Goal: Transaction & Acquisition: Obtain resource

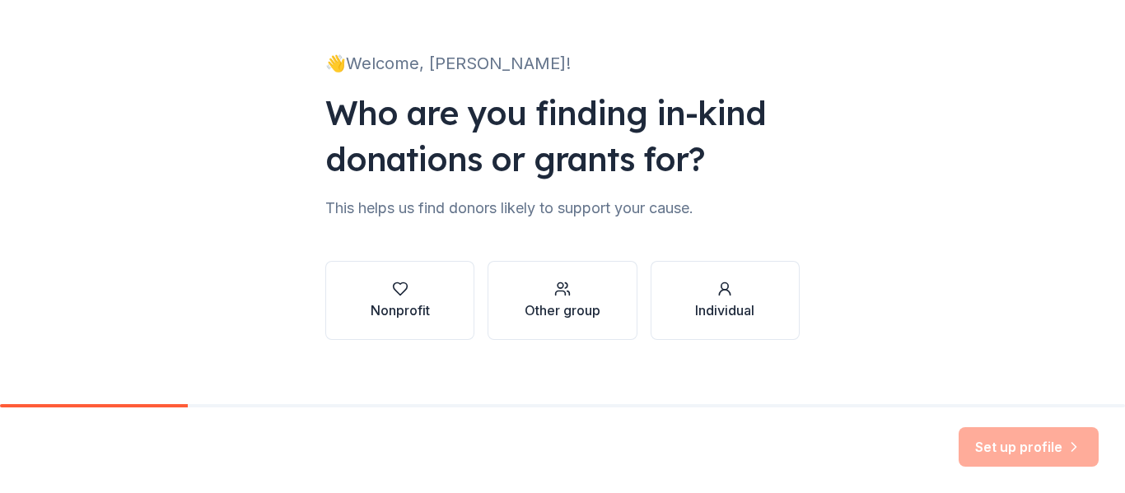
scroll to position [96, 0]
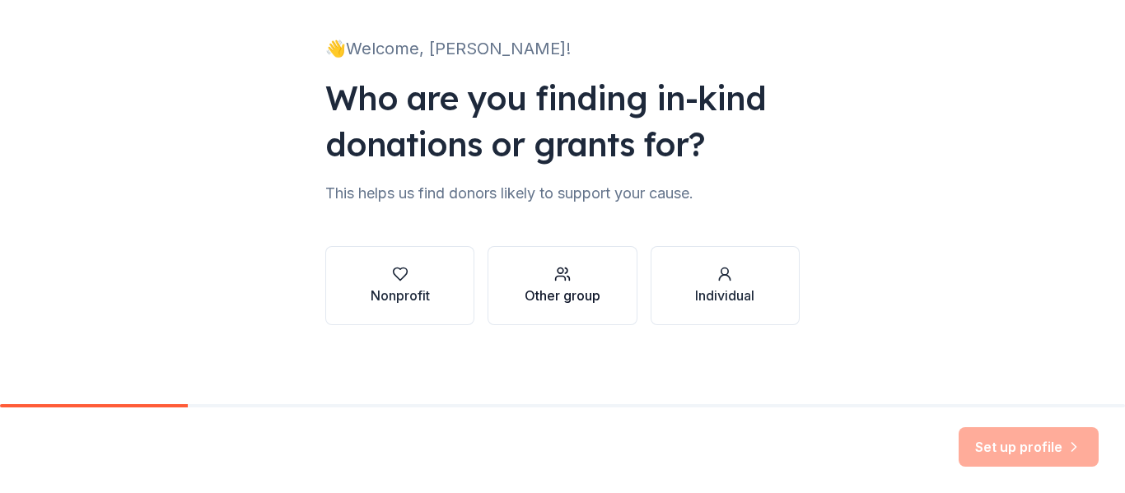
click at [565, 290] on div "Other group" at bounding box center [562, 296] width 76 height 20
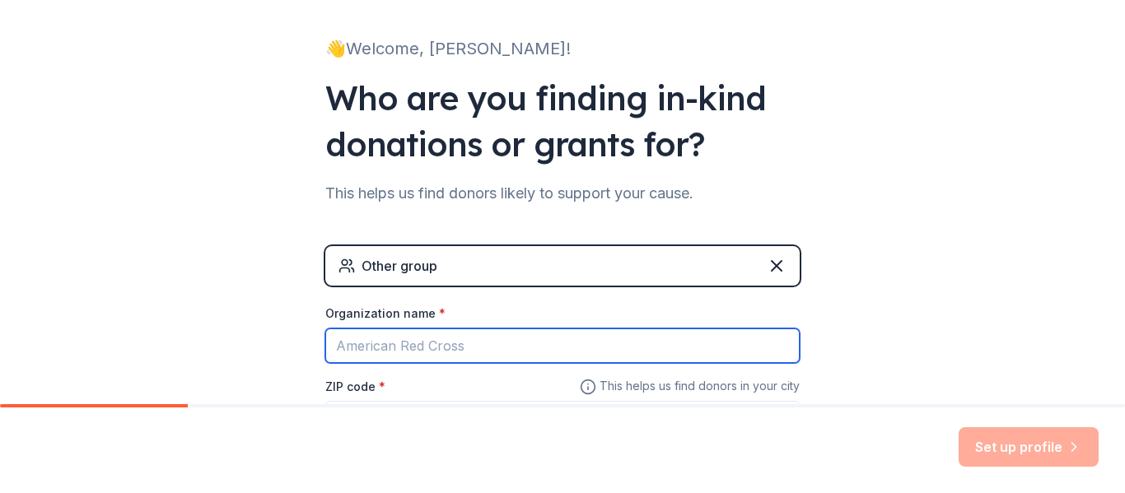
click at [465, 341] on input "Organization name *" at bounding box center [562, 346] width 474 height 35
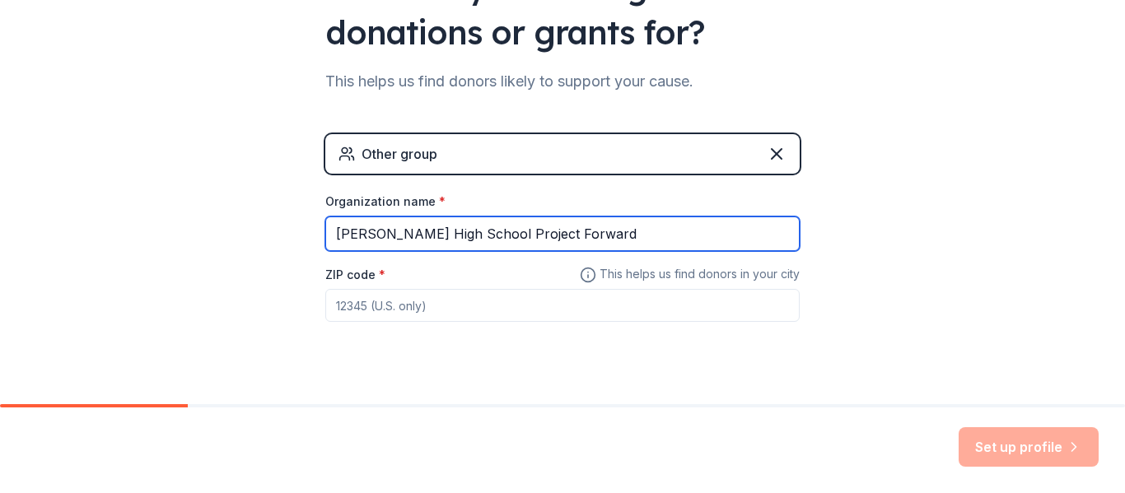
scroll to position [215, 0]
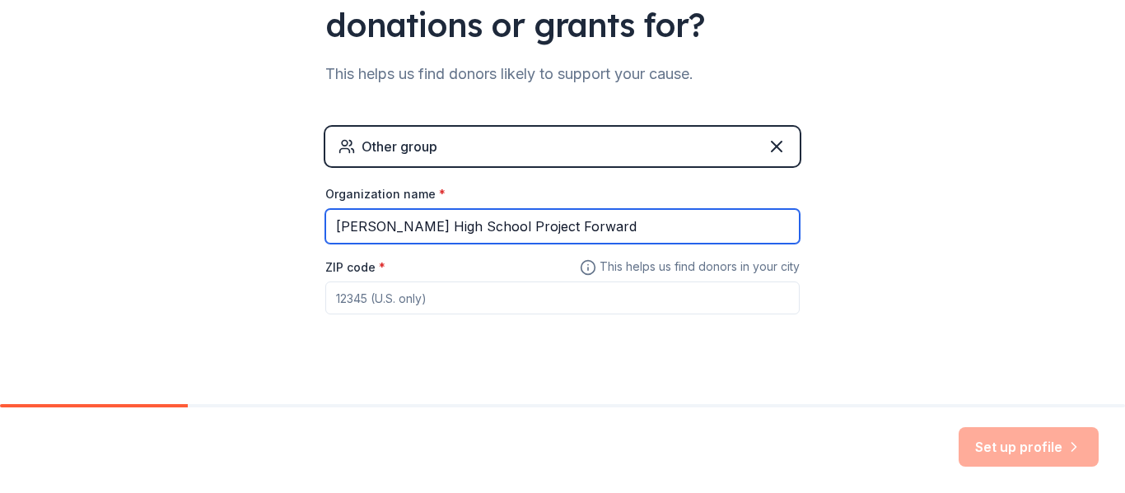
type input "Johnston High School Project Forward"
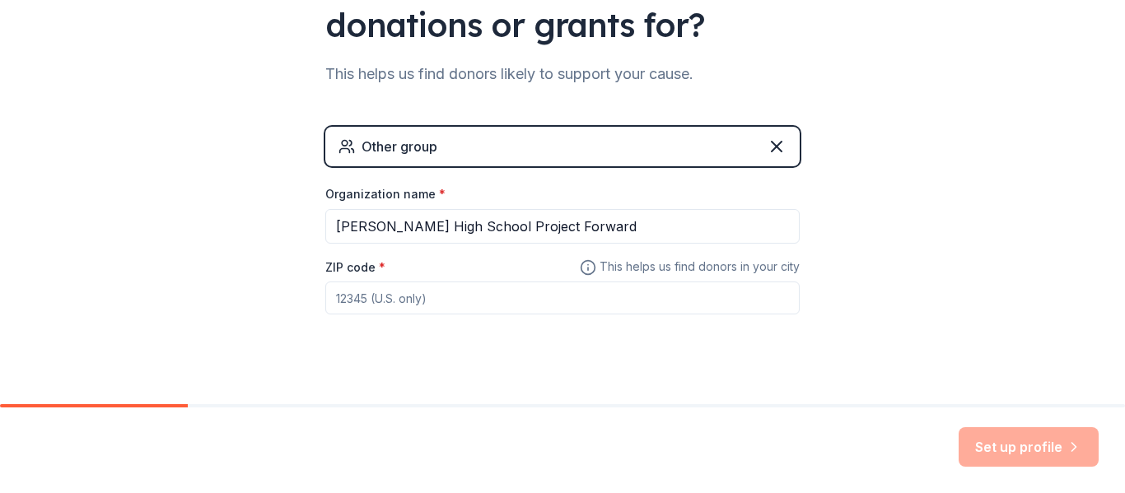
click at [401, 302] on input "ZIP code *" at bounding box center [562, 298] width 474 height 33
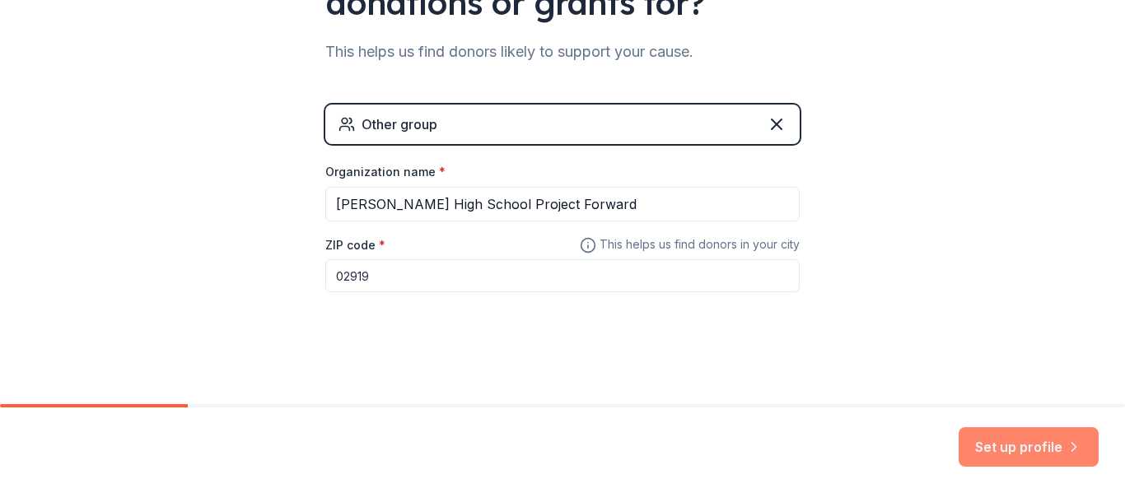
type input "02919"
click at [994, 447] on button "Set up profile" at bounding box center [1028, 447] width 140 height 40
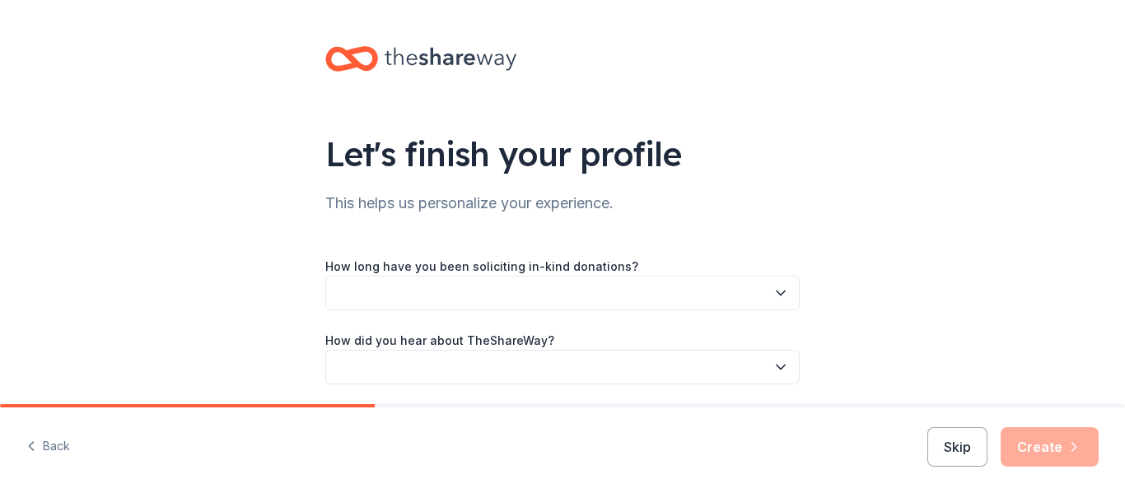
click at [638, 296] on button "button" at bounding box center [562, 293] width 474 height 35
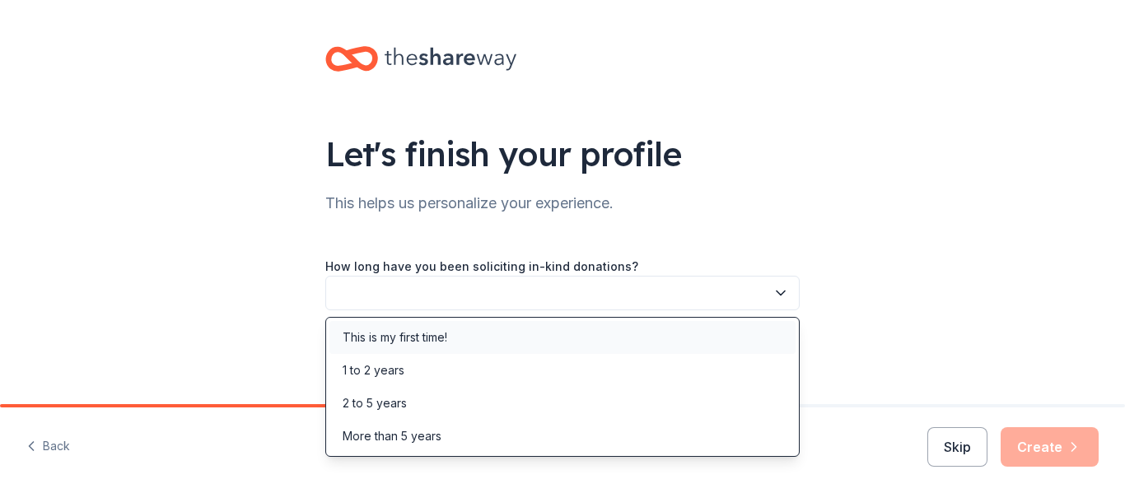
click at [455, 337] on div "This is my first time!" at bounding box center [562, 337] width 466 height 33
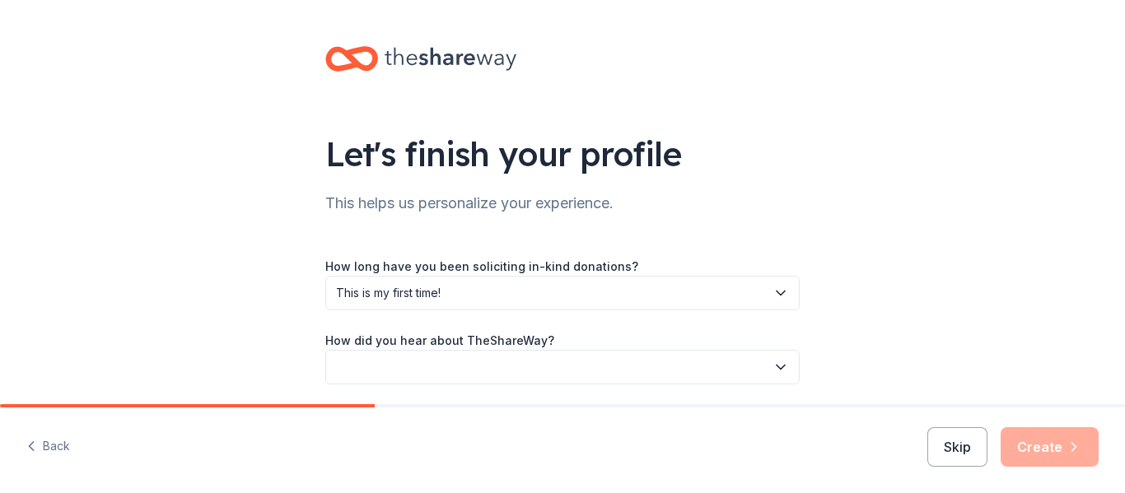
click at [428, 374] on button "button" at bounding box center [562, 367] width 474 height 35
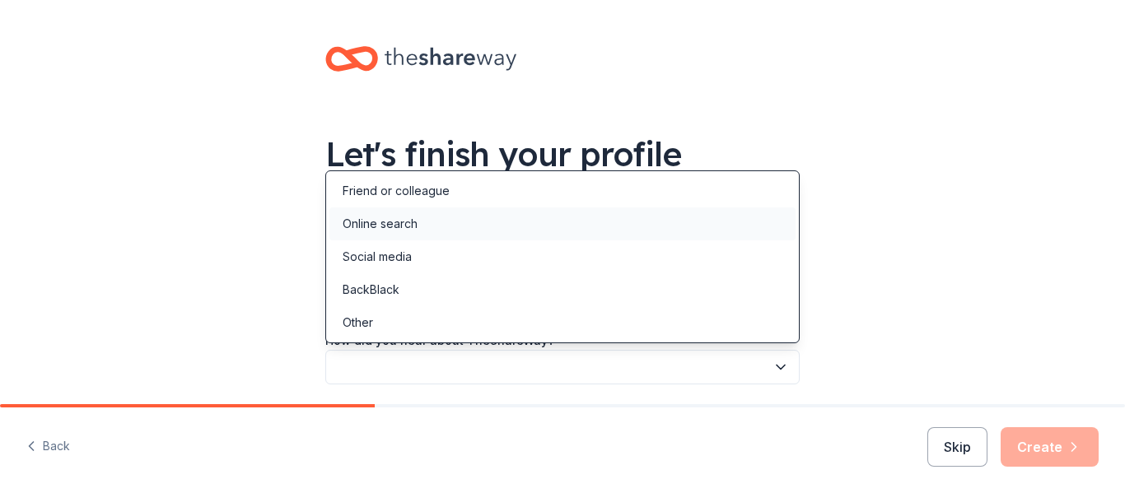
click at [380, 227] on div "Online search" at bounding box center [380, 224] width 75 height 20
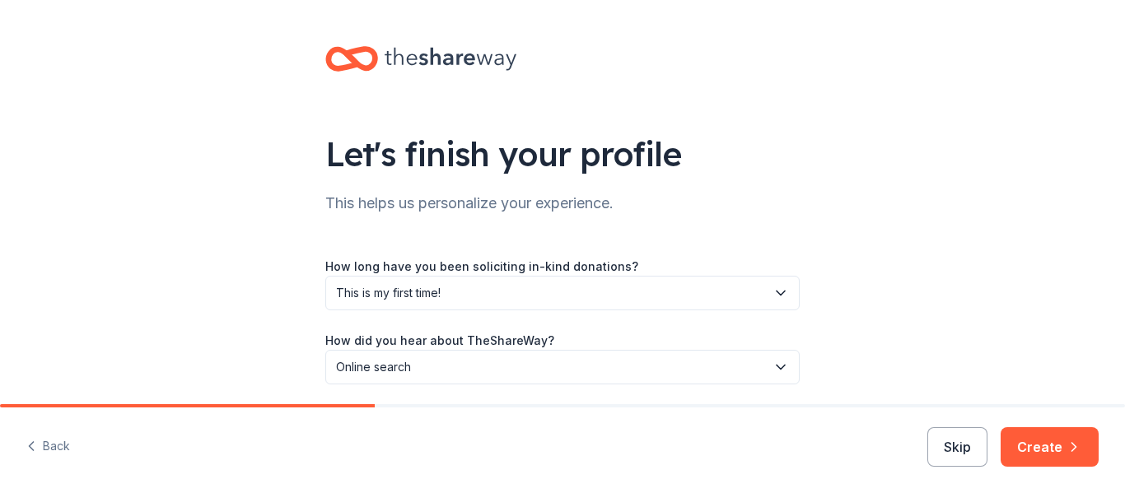
click at [912, 251] on div "Let's finish your profile This helps us personalize your experience. How long h…" at bounding box center [562, 232] width 1125 height 464
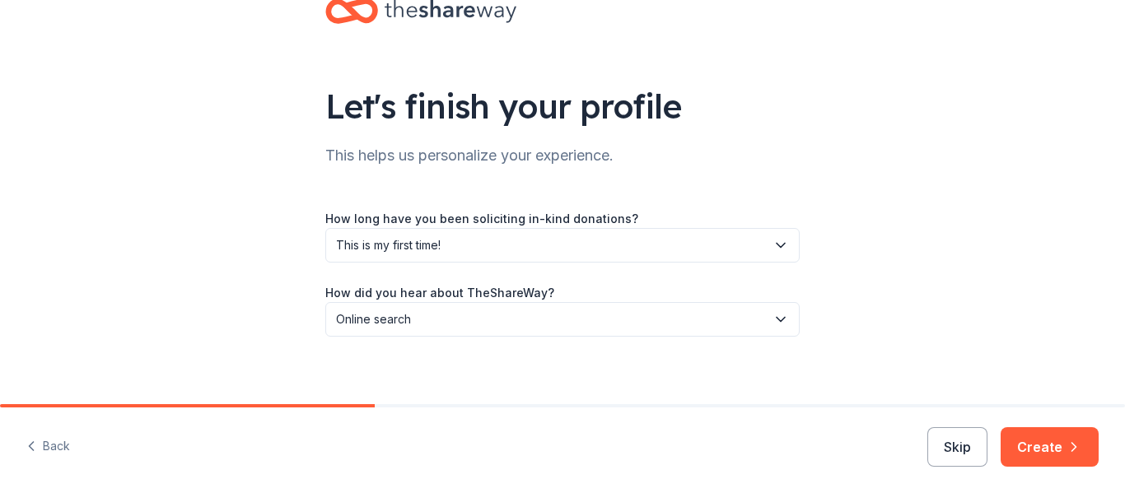
scroll to position [59, 0]
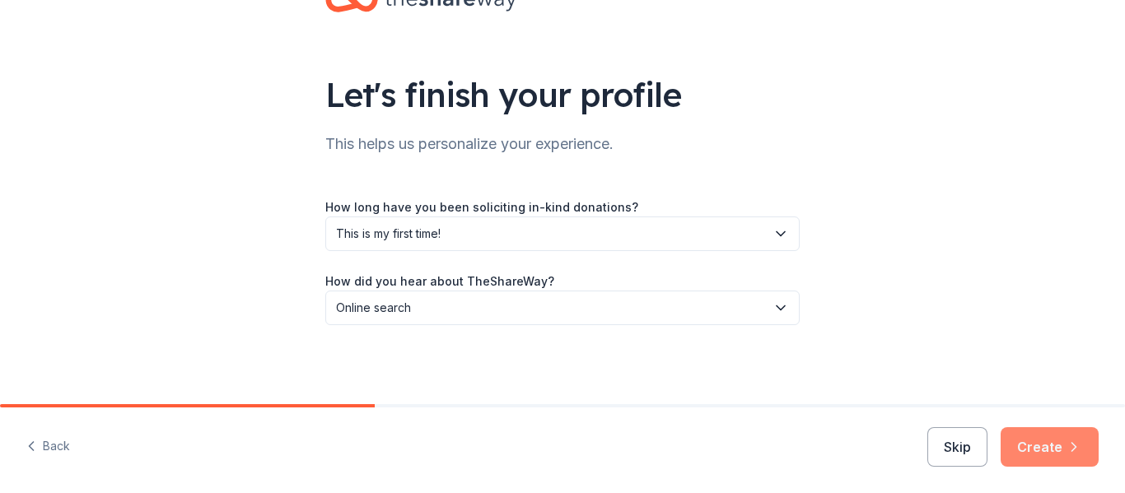
click at [1039, 442] on button "Create" at bounding box center [1049, 447] width 98 height 40
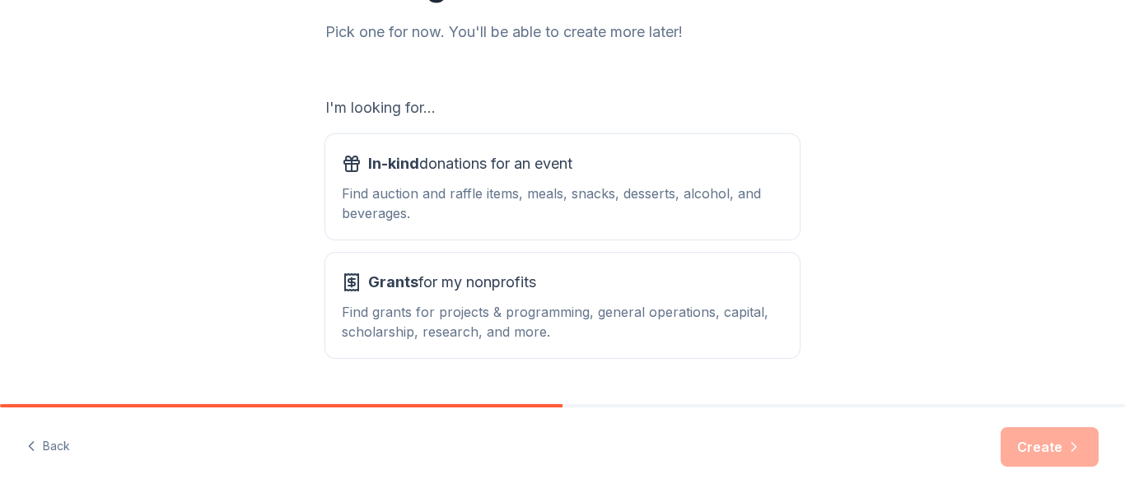
scroll to position [260, 0]
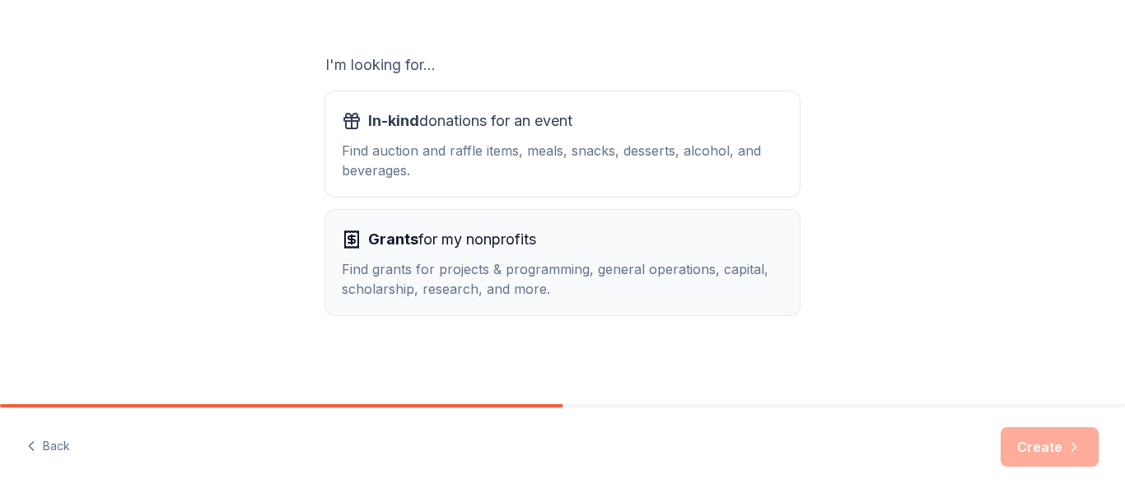
click at [448, 272] on div "Find grants for projects & programming, general operations, capital, scholarshi…" at bounding box center [562, 279] width 441 height 40
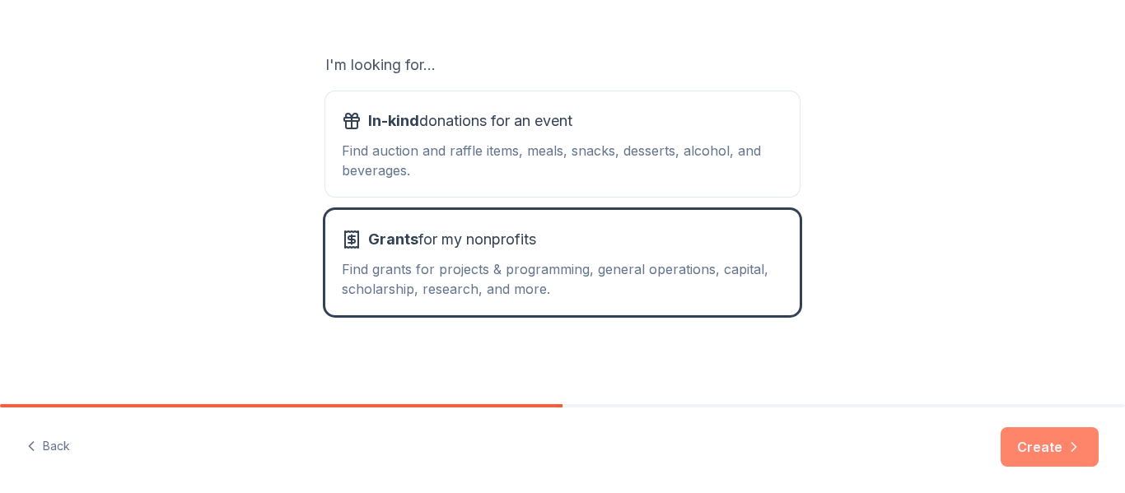
click at [1034, 449] on button "Create" at bounding box center [1049, 447] width 98 height 40
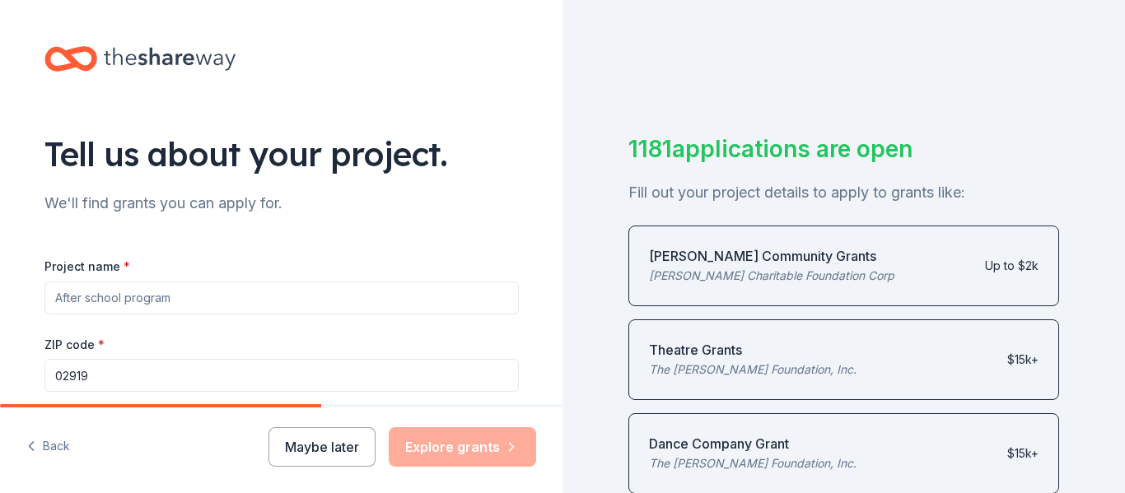
click at [209, 296] on input "Project name *" at bounding box center [281, 298] width 474 height 33
type input "Project Forward"
click at [533, 385] on div "Tell us about your project. We'll find grants you can apply for. Project name *…" at bounding box center [281, 393] width 527 height 787
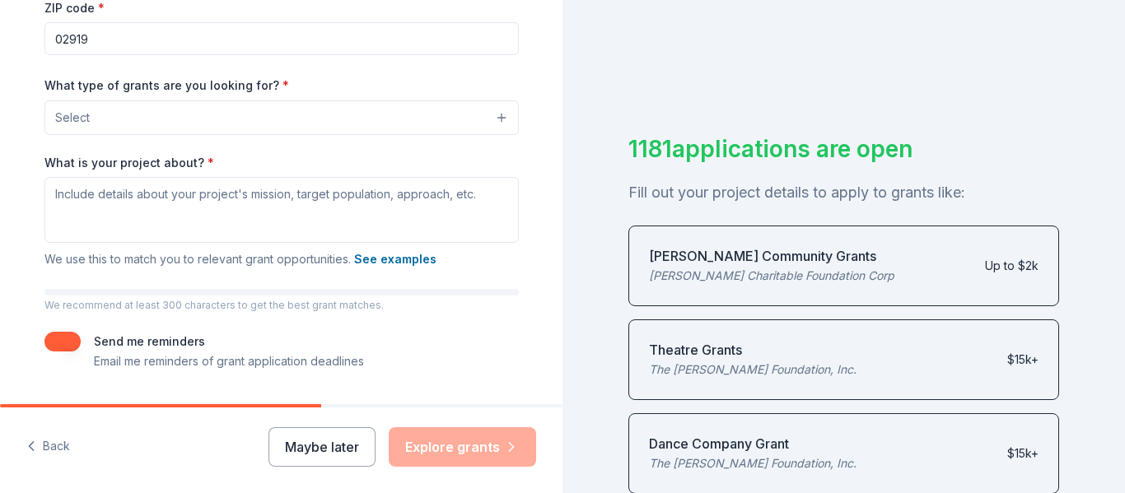
scroll to position [383, 0]
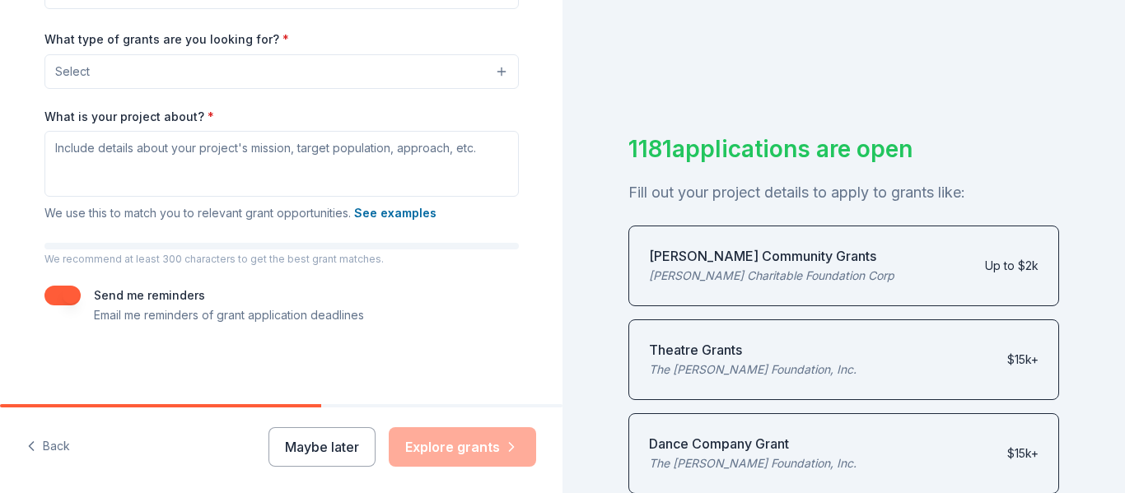
click at [182, 70] on button "Select" at bounding box center [281, 71] width 474 height 35
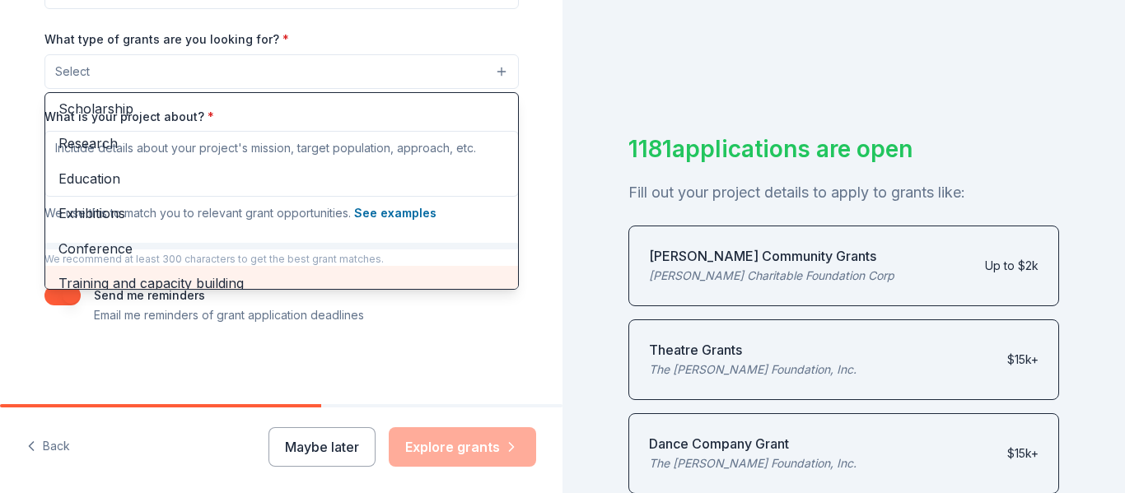
scroll to position [107, 0]
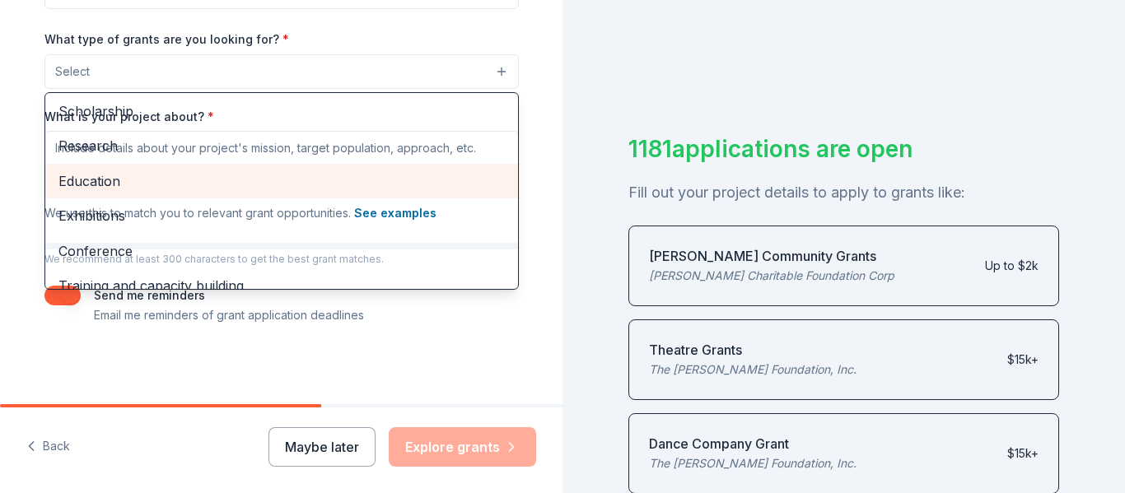
click at [86, 173] on span "Education" at bounding box center [281, 180] width 446 height 21
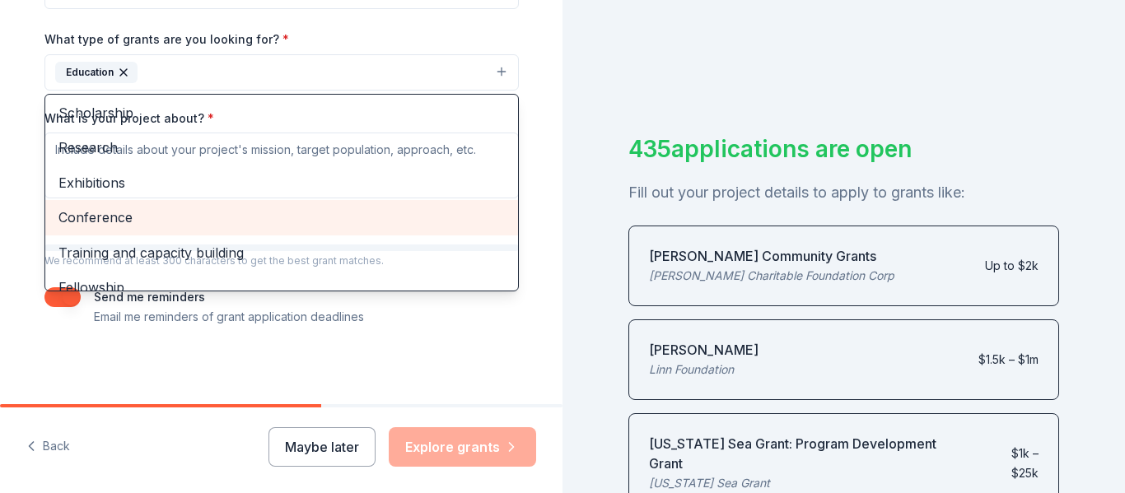
scroll to position [160, 0]
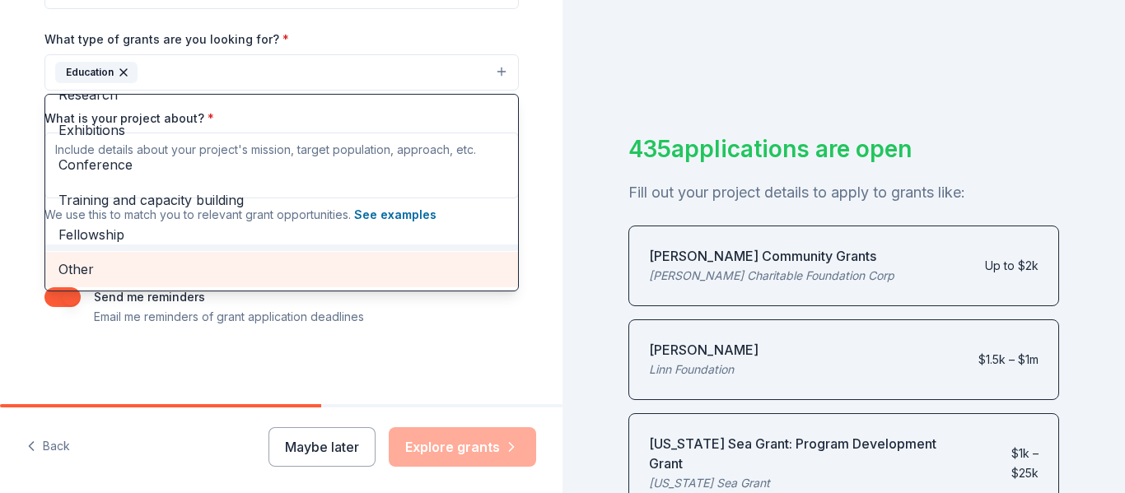
click at [71, 273] on span "Other" at bounding box center [281, 269] width 446 height 21
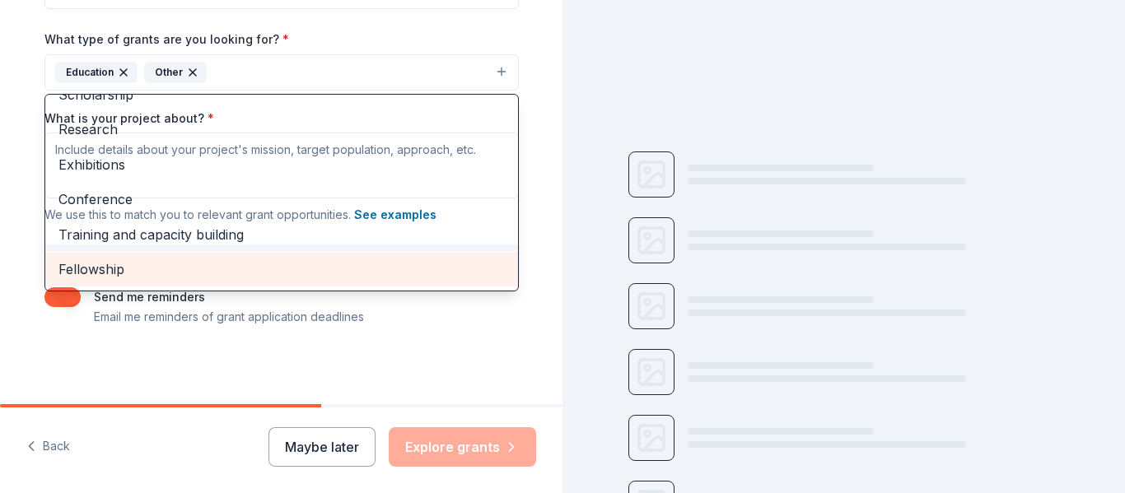
scroll to position [125, 0]
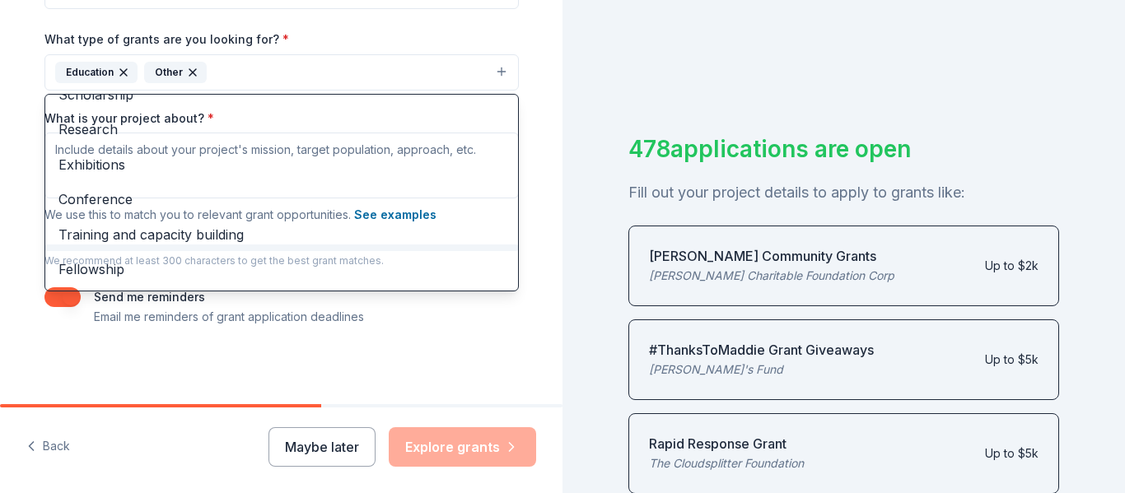
click at [538, 122] on div "Tell us about your project. We'll find grants you can apply for. Project name *…" at bounding box center [281, 11] width 527 height 789
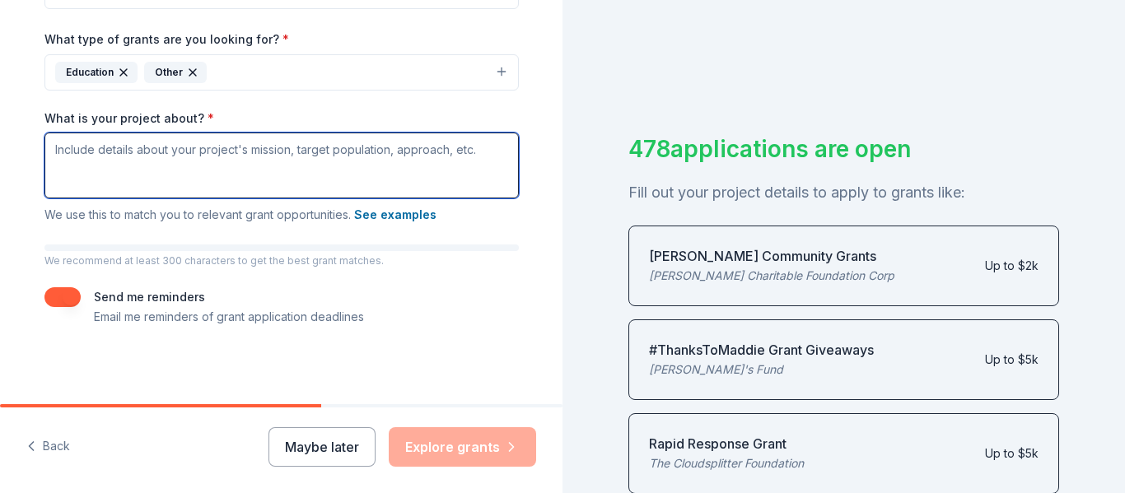
click at [329, 151] on textarea "What is your project about? *" at bounding box center [281, 166] width 474 height 66
paste textarea "Good morning, I teach transition/life skills programming for young adults with …"
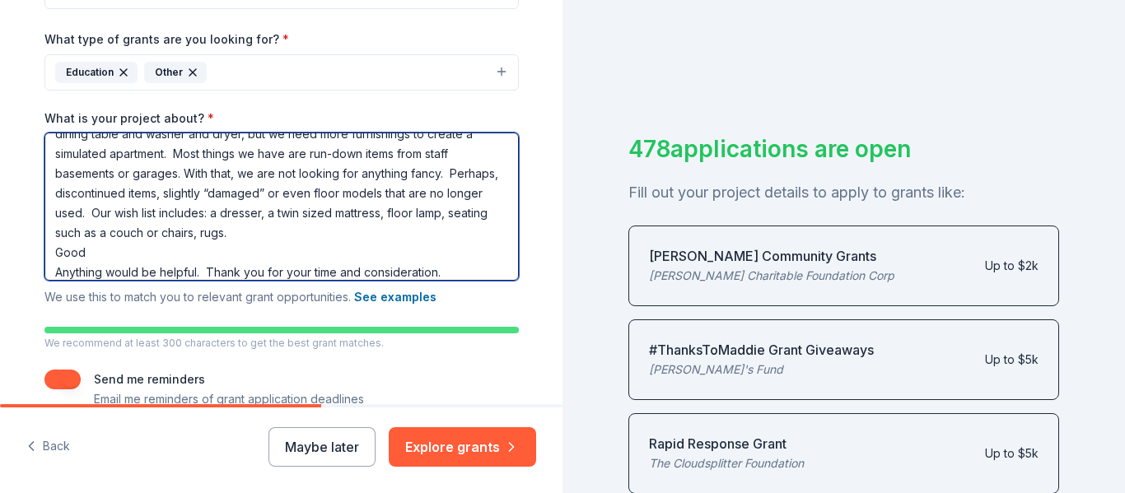
scroll to position [0, 0]
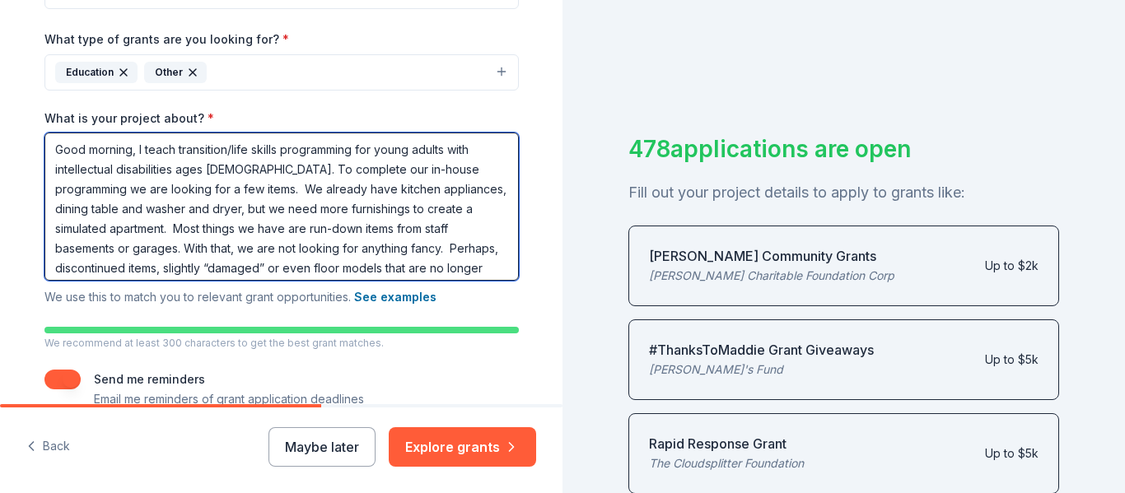
click at [501, 210] on textarea "Good morning, I teach transition/life skills programming for young adults with …" at bounding box center [281, 207] width 474 height 148
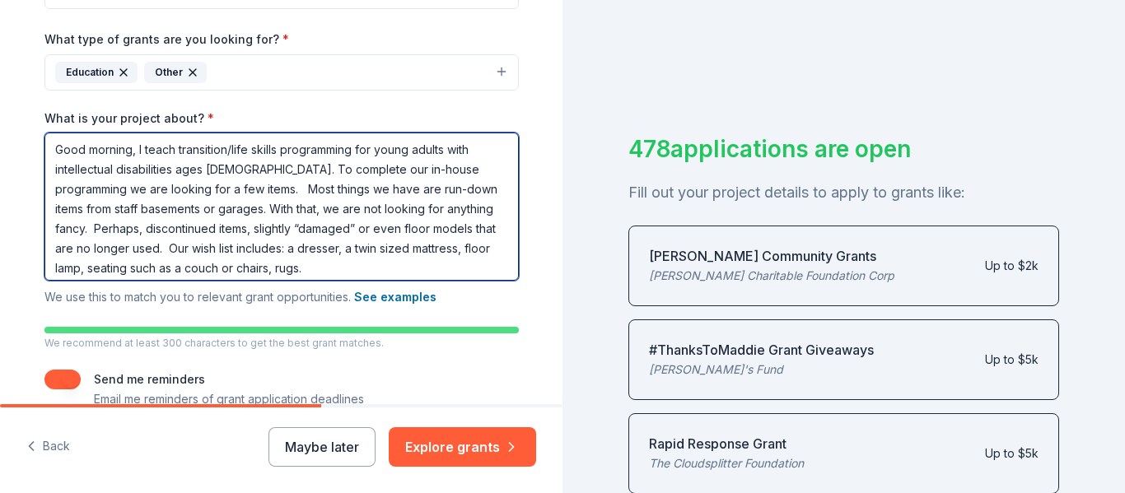
click at [179, 207] on textarea "Good morning, I teach transition/life skills programming for young adults with …" at bounding box center [281, 207] width 474 height 148
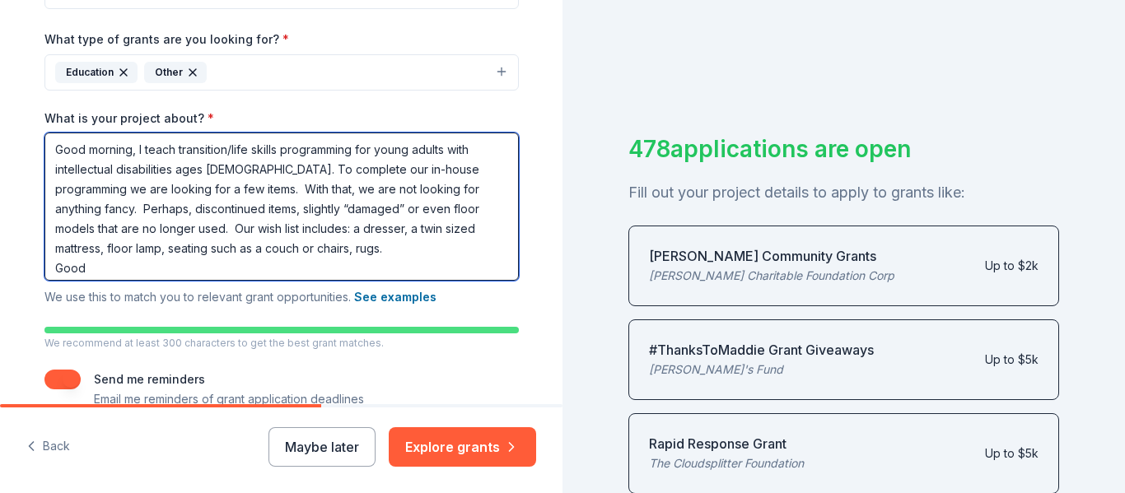
click at [233, 253] on textarea "Good morning, I teach transition/life skills programming for young adults with …" at bounding box center [281, 207] width 474 height 148
click at [96, 268] on textarea "Good morning, I teach transition/life skills programming for young adults with …" at bounding box center [281, 207] width 474 height 148
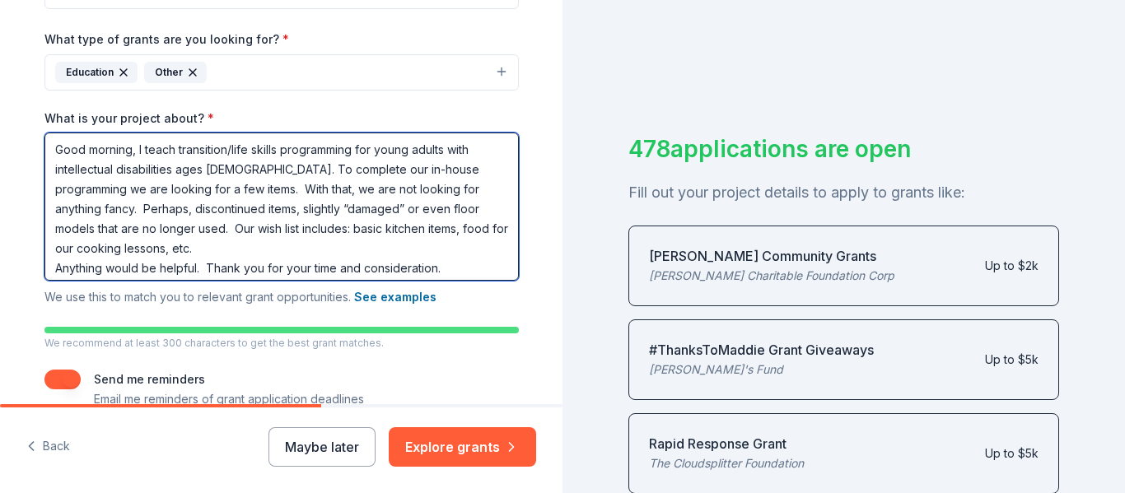
click at [455, 267] on textarea "Good morning, I teach transition/life skills programming for young adults with …" at bounding box center [281, 207] width 474 height 148
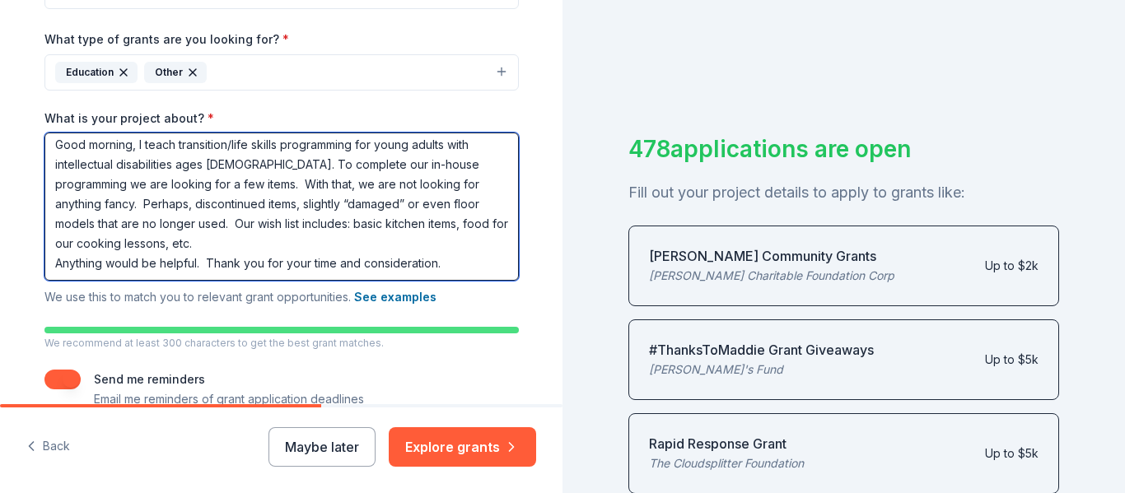
type textarea "Good morning, I teach transition/life skills programming for young adults with …"
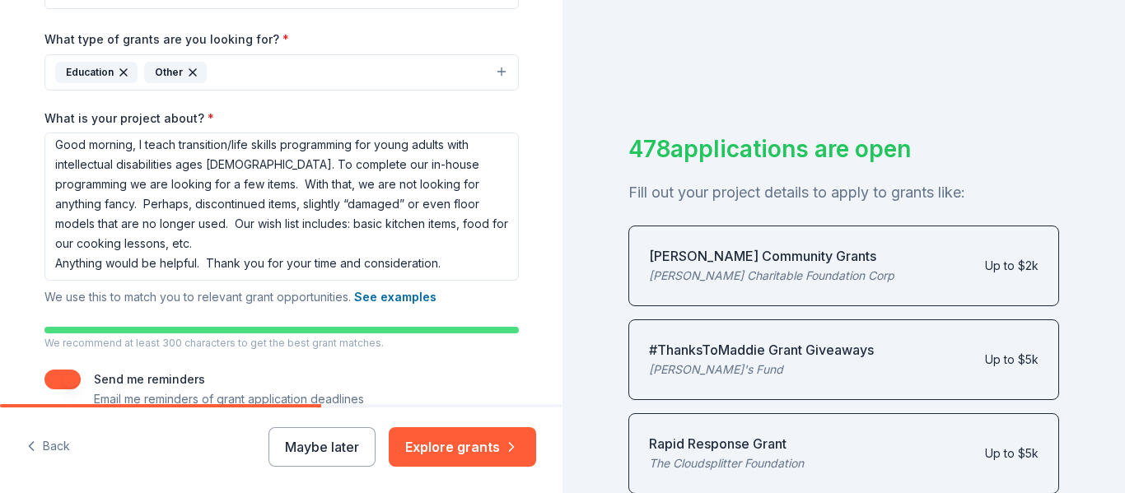
click at [482, 344] on p "We recommend at least 300 characters to get the best grant matches." at bounding box center [281, 343] width 474 height 13
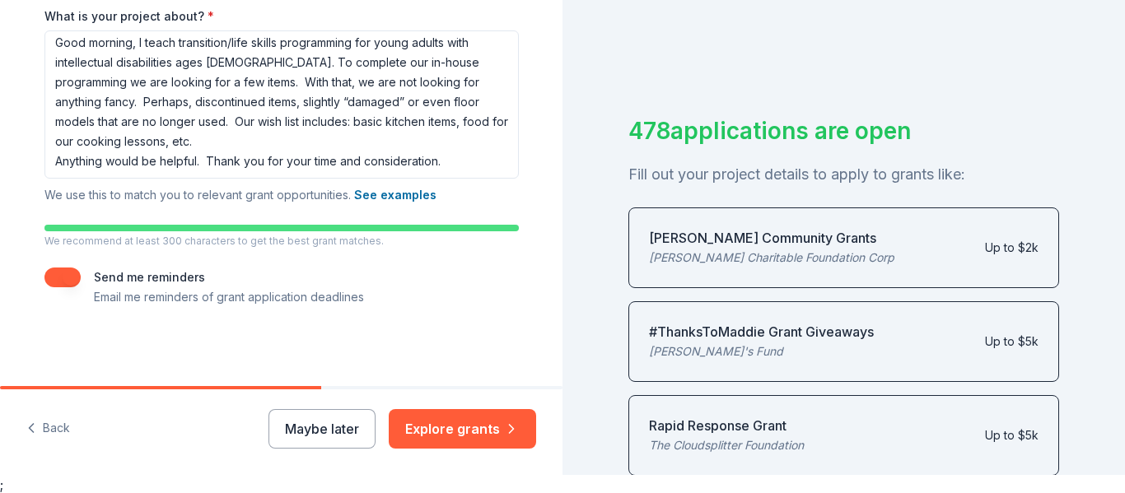
scroll to position [20, 0]
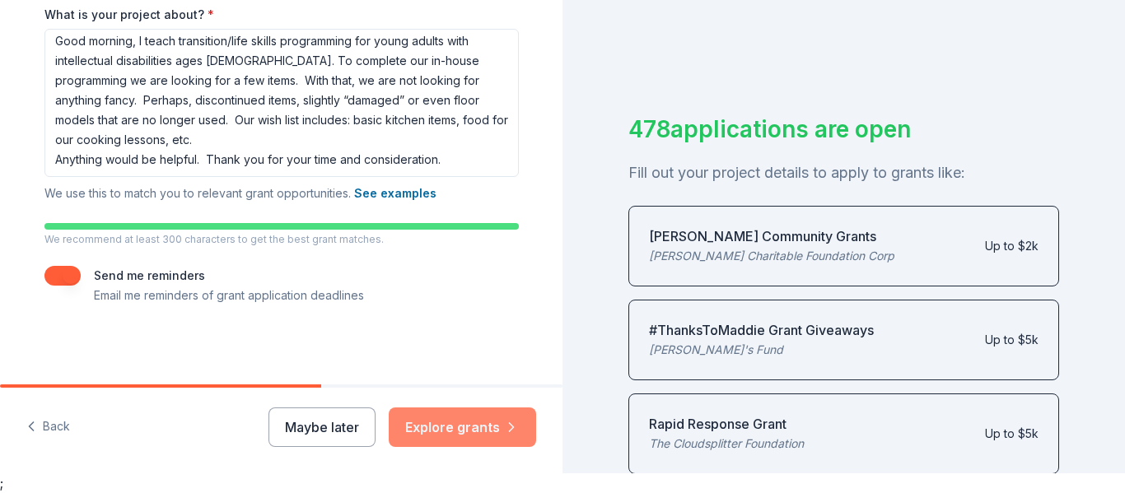
click at [463, 429] on button "Explore grants" at bounding box center [462, 428] width 147 height 40
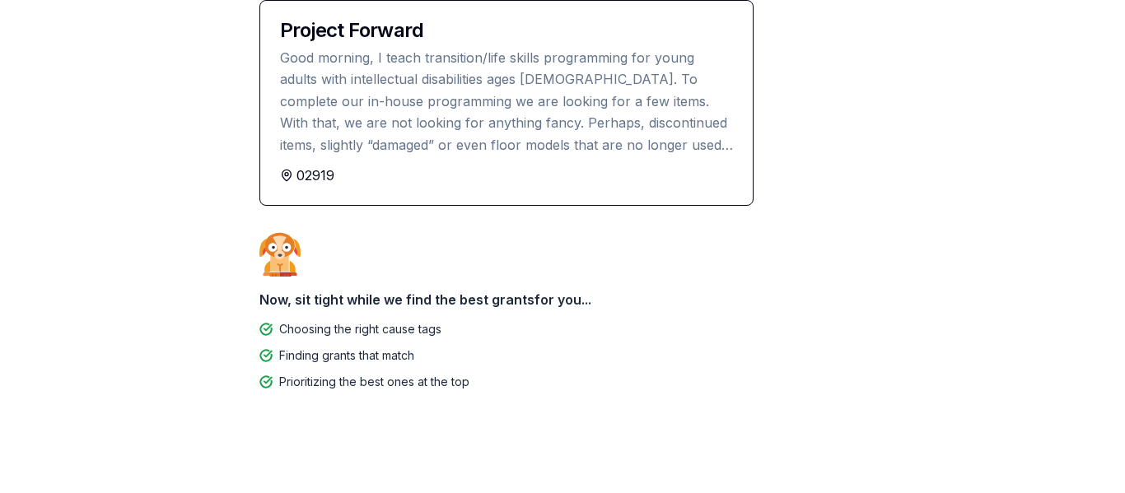
scroll to position [211, 0]
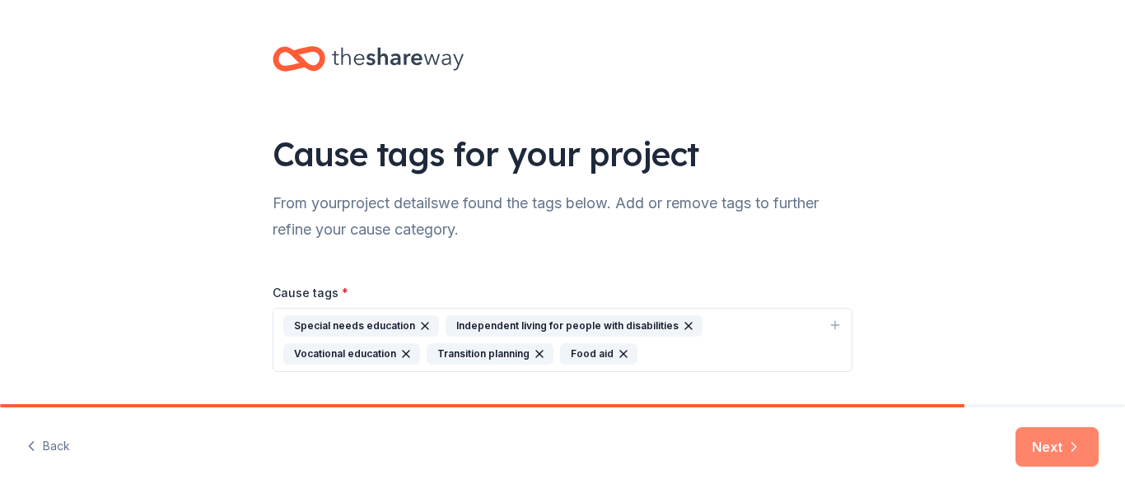
click at [1055, 443] on button "Next" at bounding box center [1056, 447] width 83 height 40
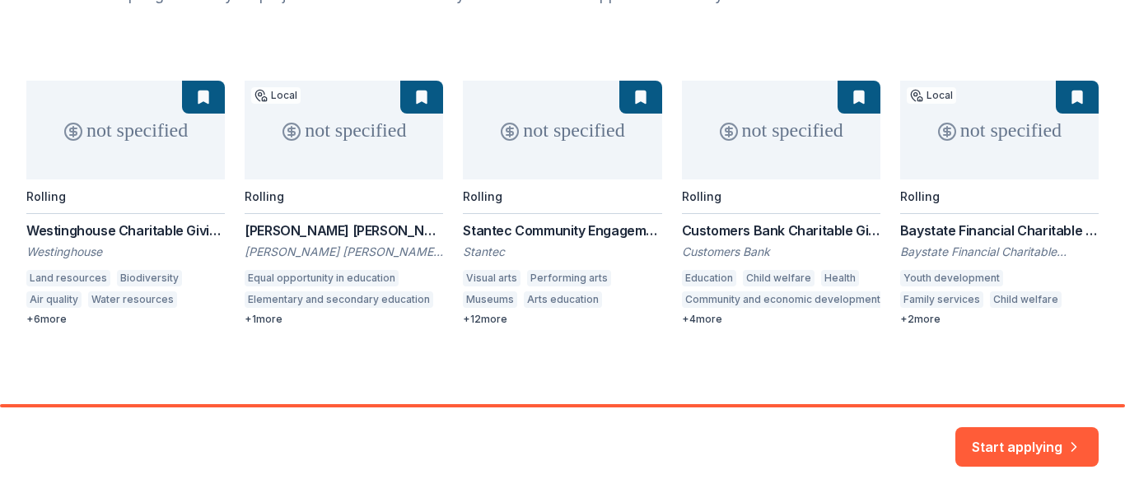
scroll to position [209, 0]
click at [325, 253] on div "not specified Rolling Westinghouse Charitable Giving Program Westinghouse Land …" at bounding box center [562, 202] width 1072 height 245
click at [347, 129] on div "not specified Rolling Westinghouse Charitable Giving Program Westinghouse Land …" at bounding box center [562, 202] width 1072 height 245
click at [415, 93] on div "not specified Rolling Westinghouse Charitable Giving Program Westinghouse Land …" at bounding box center [562, 202] width 1072 height 245
click at [338, 231] on div "not specified Rolling Westinghouse Charitable Giving Program Westinghouse Land …" at bounding box center [562, 202] width 1072 height 245
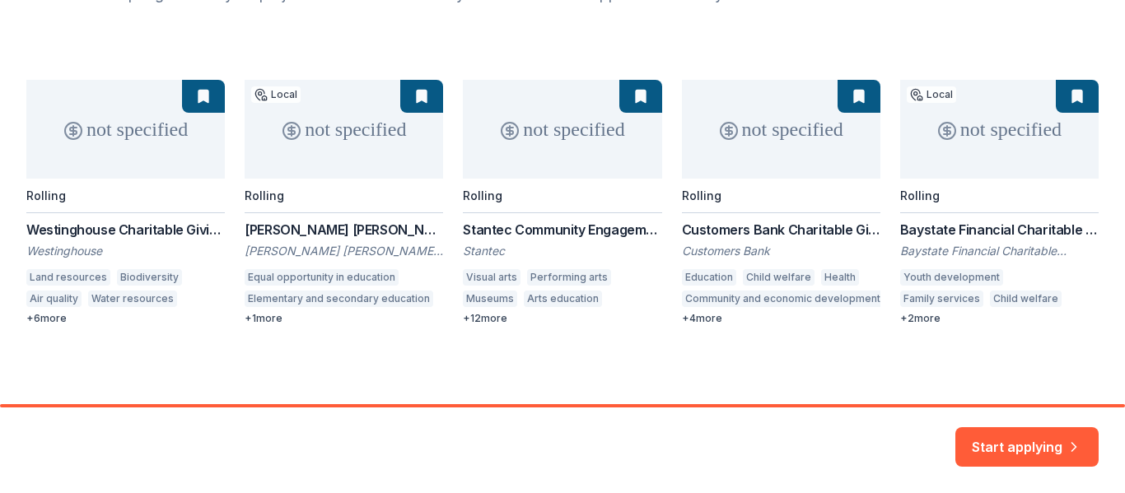
click at [338, 231] on div "not specified Rolling Westinghouse Charitable Giving Program Westinghouse Land …" at bounding box center [562, 202] width 1072 height 245
click at [277, 319] on div "not specified Rolling Westinghouse Charitable Giving Program Westinghouse Land …" at bounding box center [562, 202] width 1072 height 245
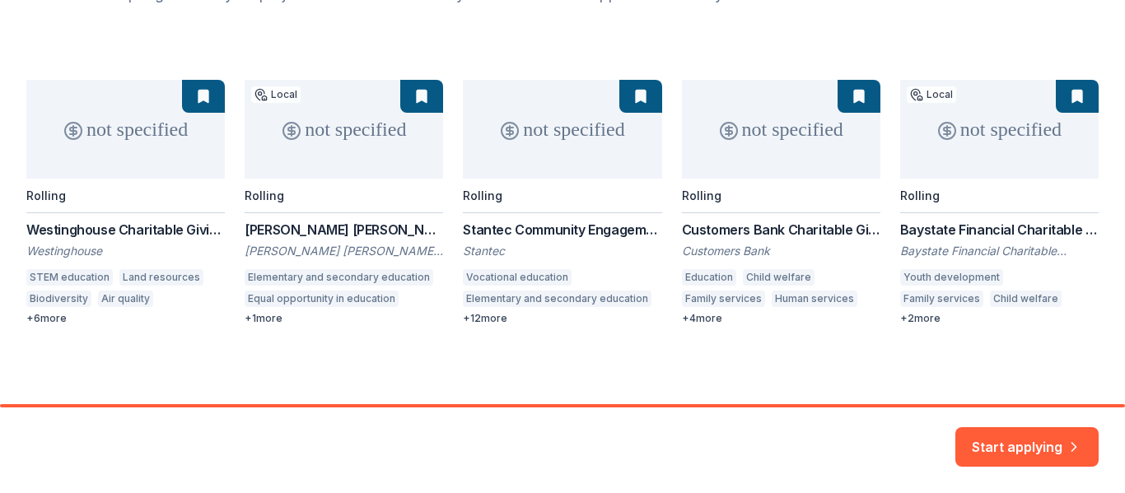
click at [345, 137] on div "not specified Rolling Westinghouse Charitable Giving Program Westinghouse STEM …" at bounding box center [562, 202] width 1072 height 245
click at [326, 230] on div "not specified Rolling Westinghouse Charitable Giving Program Westinghouse STEM …" at bounding box center [562, 202] width 1072 height 245
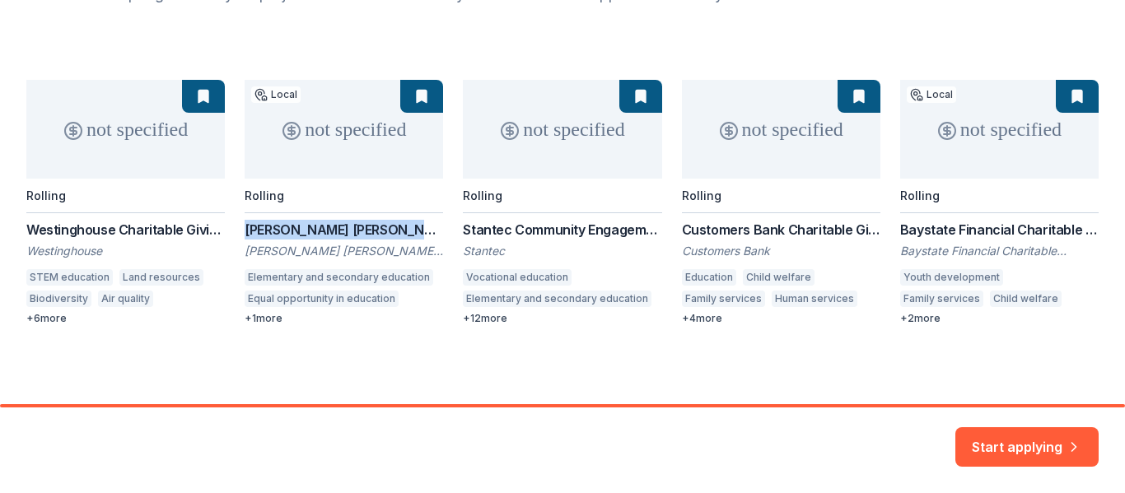
click at [326, 230] on div "not specified Rolling Westinghouse Charitable Giving Program Westinghouse STEM …" at bounding box center [562, 202] width 1072 height 245
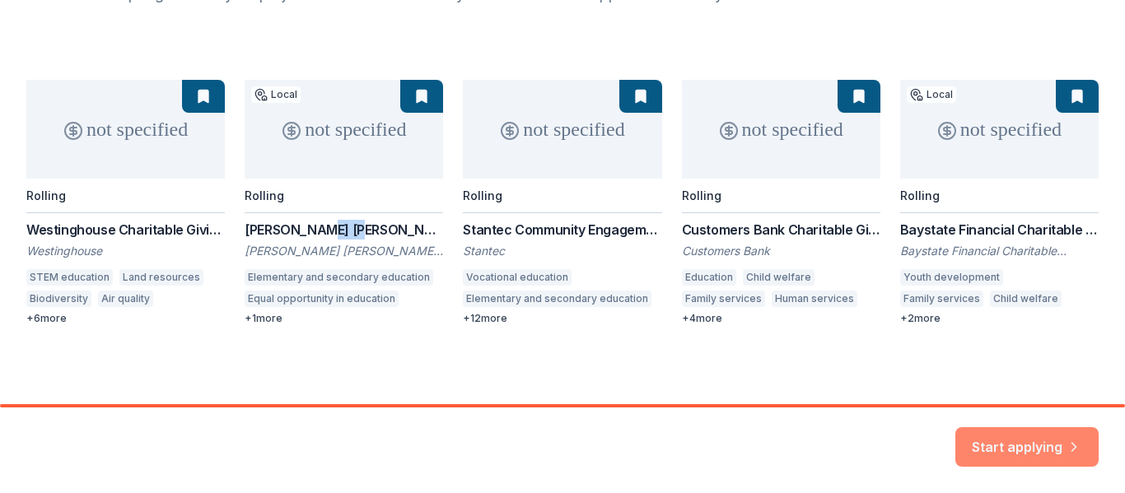
click at [1021, 440] on button "Start applying" at bounding box center [1026, 437] width 143 height 40
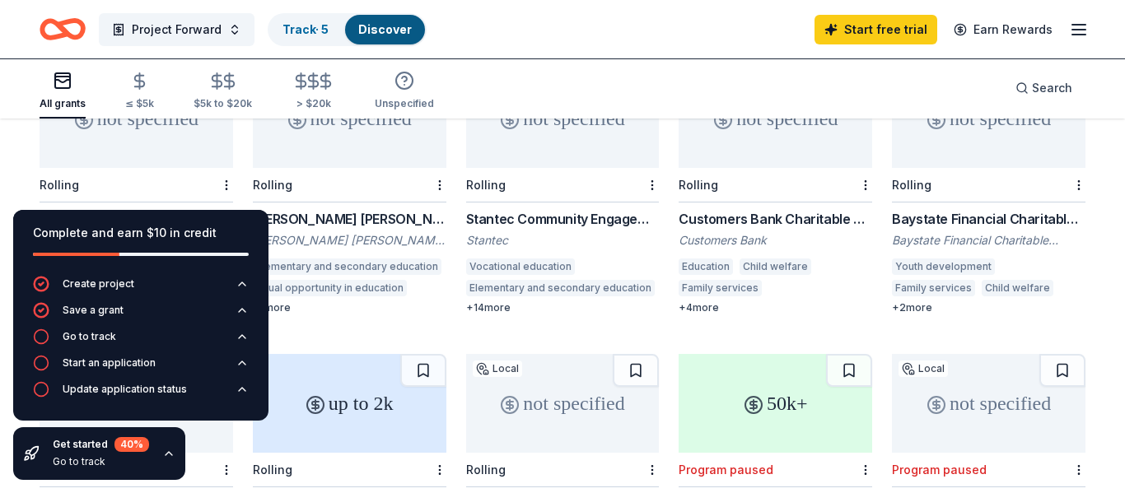
scroll to position [222, 0]
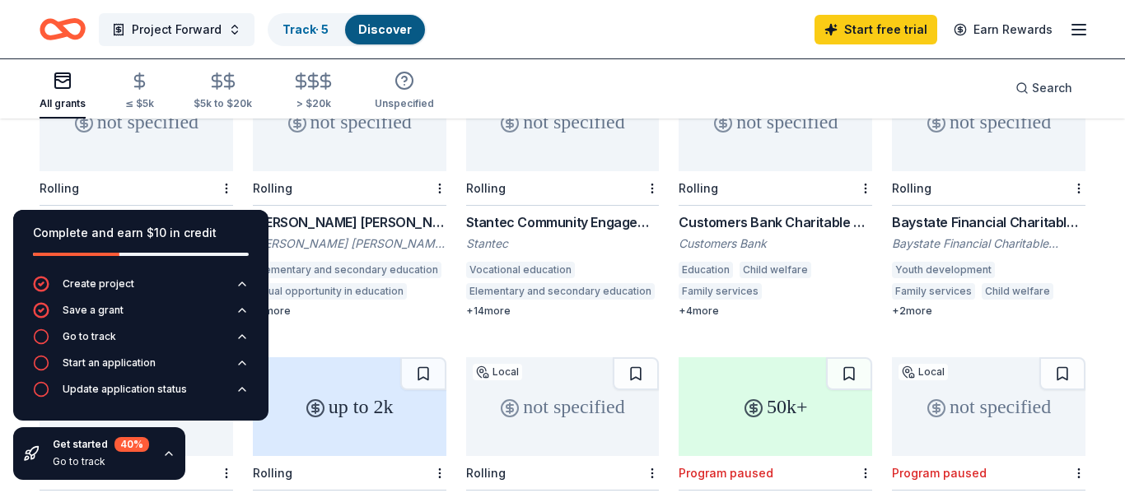
click at [284, 305] on div "+ 1 more" at bounding box center [349, 311] width 193 height 13
click at [487, 305] on div "+ 14 more" at bounding box center [562, 311] width 193 height 13
click at [707, 305] on div "+ 4 more" at bounding box center [774, 311] width 193 height 13
click at [915, 305] on div "+ 2 more" at bounding box center [988, 311] width 193 height 13
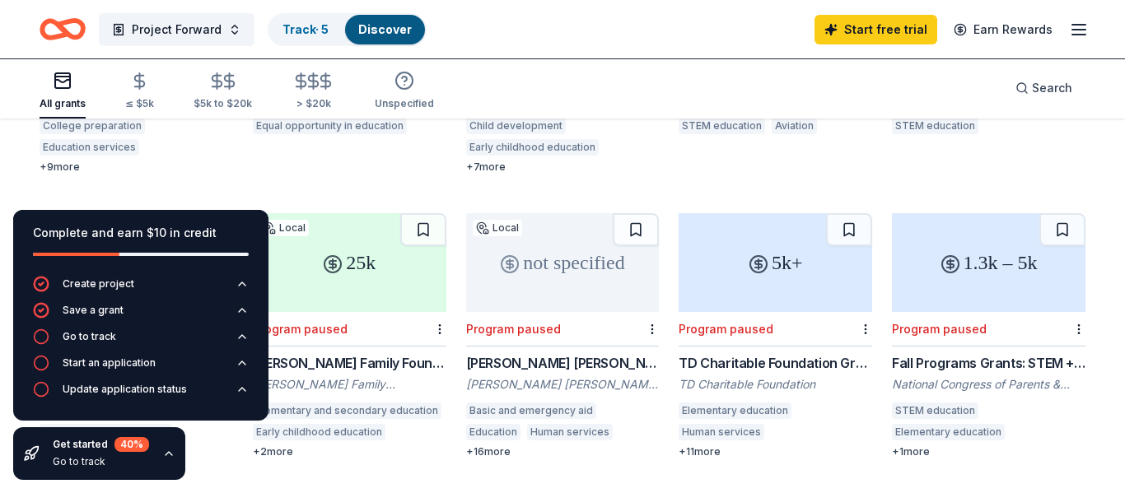
scroll to position [653, 0]
click at [73, 159] on div "+ 9 more" at bounding box center [136, 165] width 193 height 13
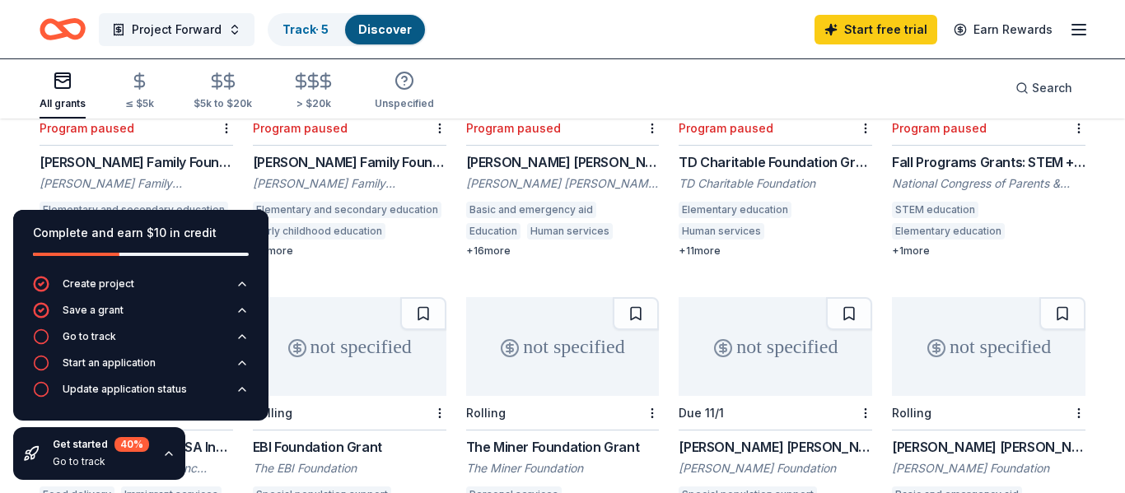
scroll to position [851, 0]
click at [486, 245] on div "+ 16 more" at bounding box center [562, 251] width 193 height 13
click at [487, 245] on div "+ 16 more" at bounding box center [562, 251] width 193 height 13
click at [915, 245] on div "+ 1 more" at bounding box center [988, 251] width 193 height 13
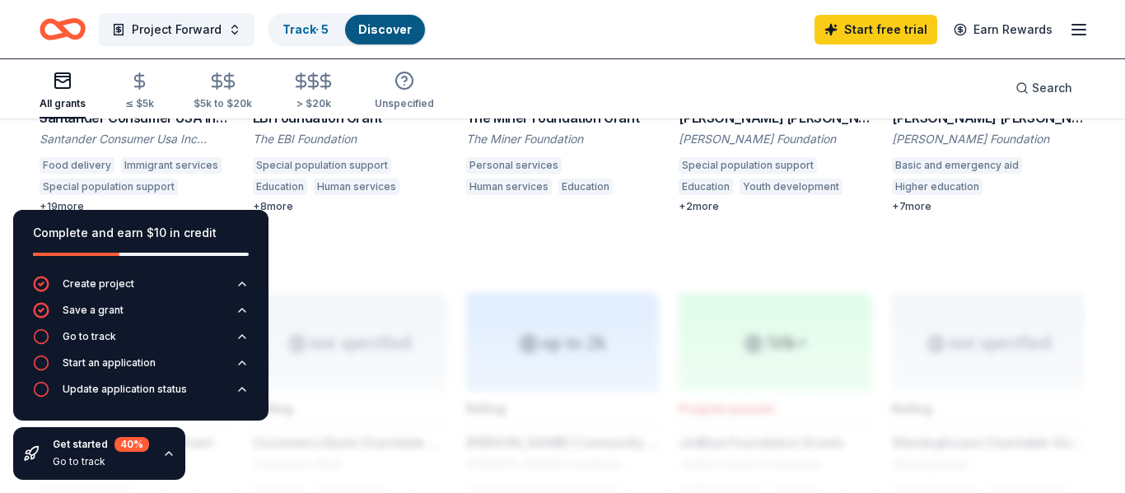
scroll to position [1182, 0]
click at [68, 199] on div "+ 19 more" at bounding box center [136, 205] width 193 height 13
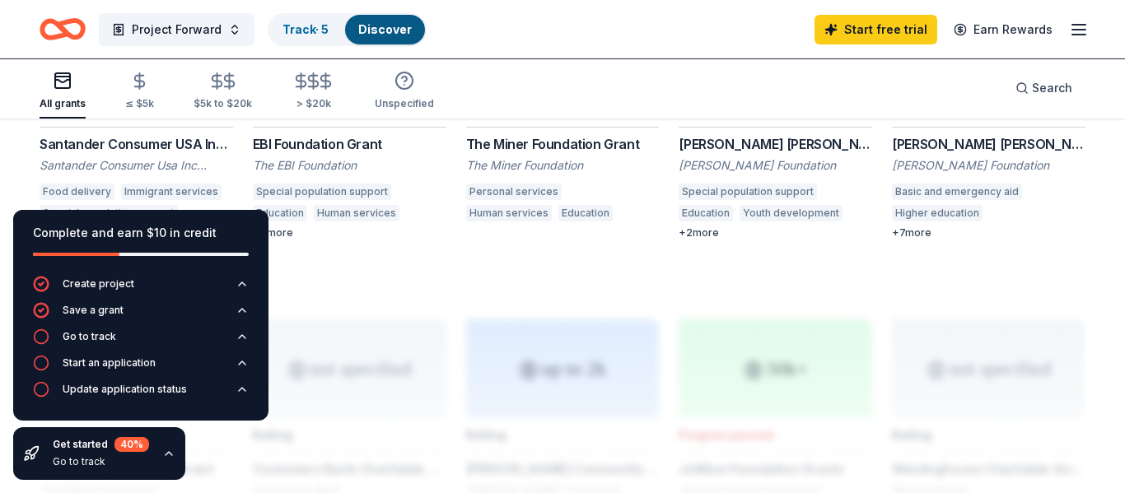
scroll to position [1151, 0]
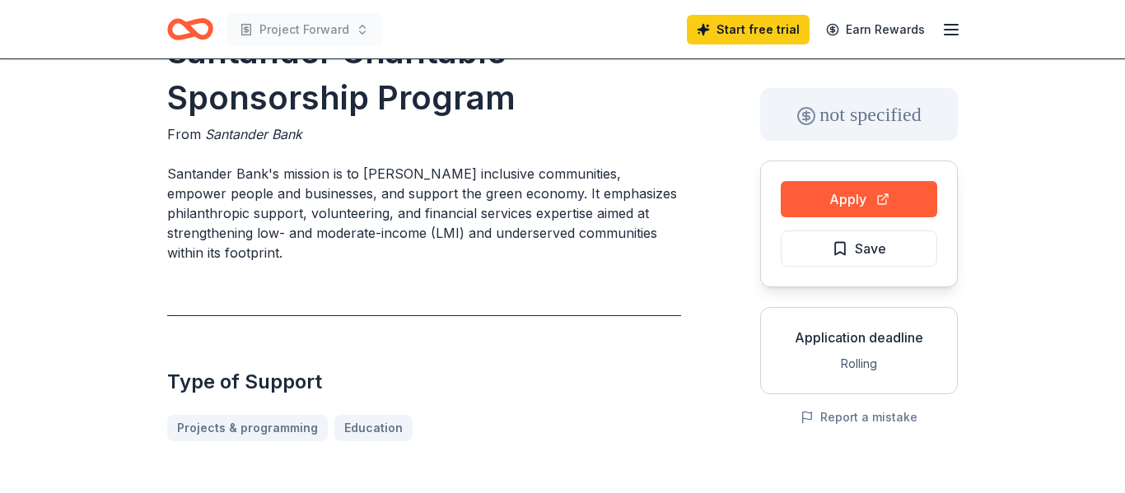
scroll to position [60, 0]
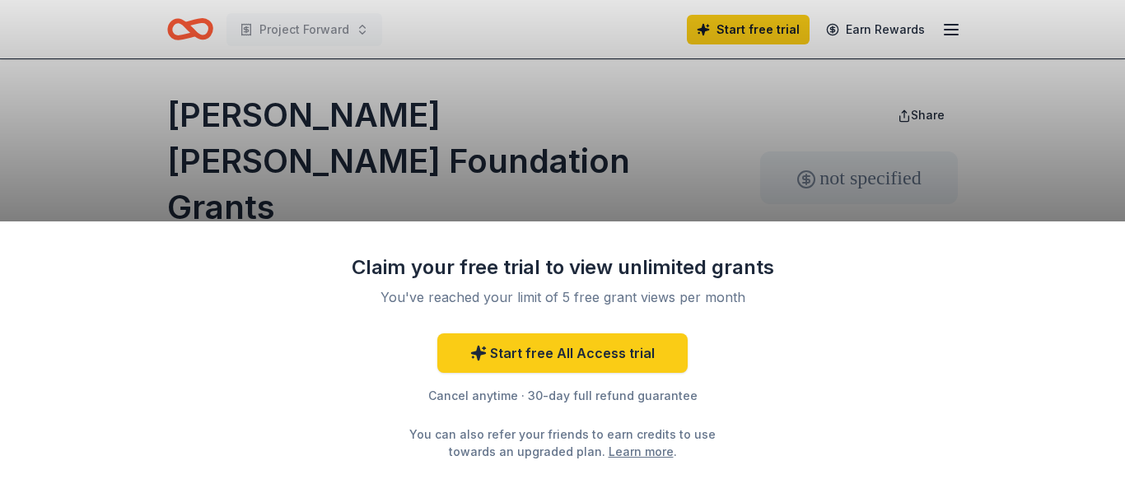
click at [499, 189] on div "Claim your free trial to view unlimited grants You've reached your limit of 5 f…" at bounding box center [562, 246] width 1125 height 493
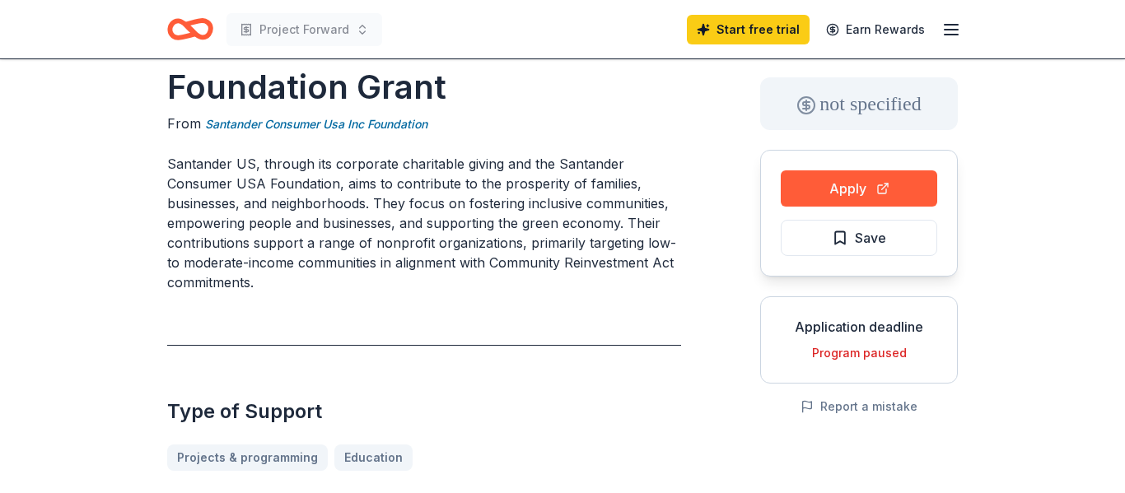
scroll to position [81, 0]
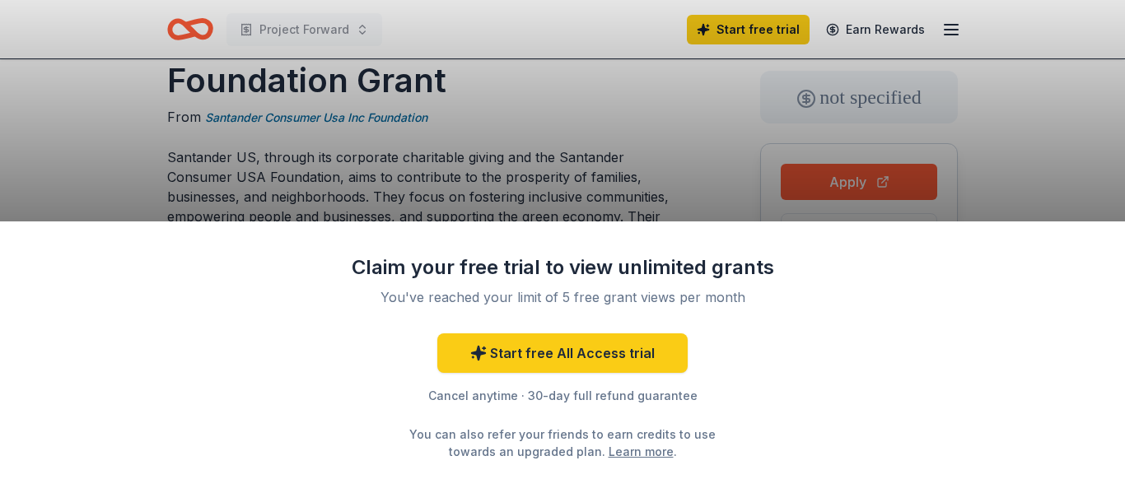
click at [282, 277] on div "Claim your free trial to view unlimited grants You've reached your limit of 5 f…" at bounding box center [562, 357] width 1125 height 272
click at [100, 135] on div "Claim your free trial to view unlimited grants You've reached your limit of 5 f…" at bounding box center [562, 246] width 1125 height 493
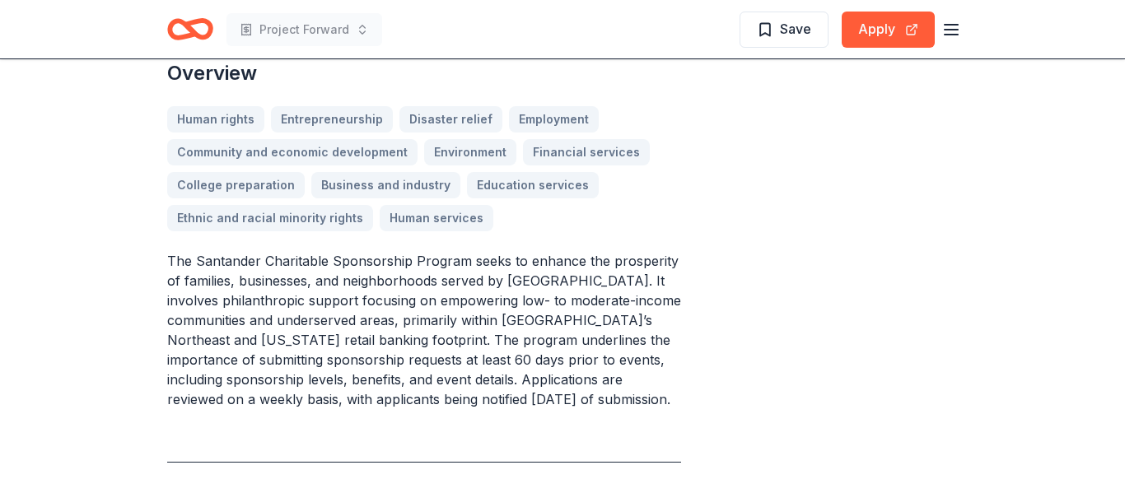
scroll to position [498, 0]
click at [457, 204] on div "Human rights Entrepreneurship Disaster relief Employment Community and economic…" at bounding box center [424, 167] width 514 height 125
